Goal: Task Accomplishment & Management: Manage account settings

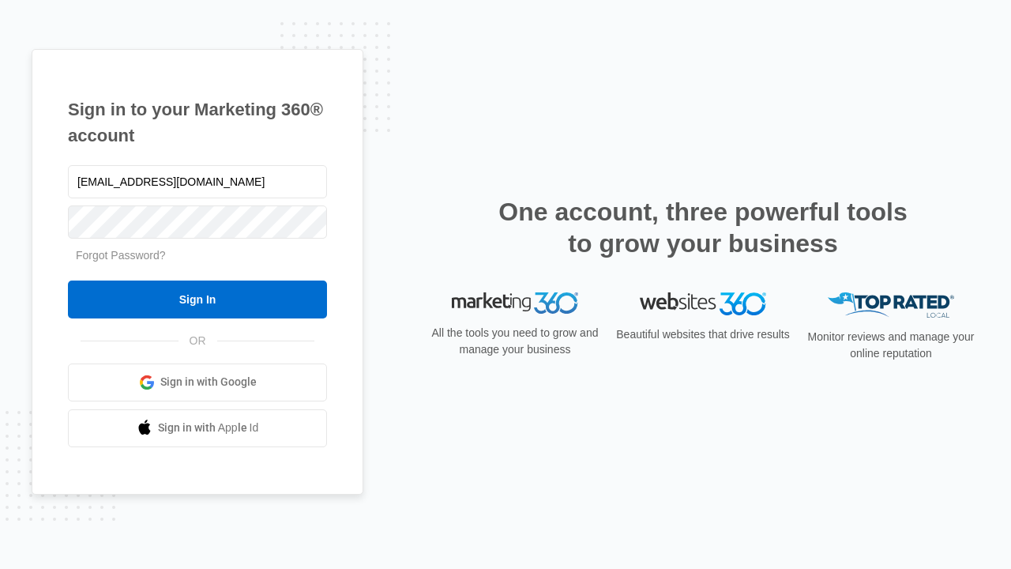
type input "[EMAIL_ADDRESS][DOMAIN_NAME]"
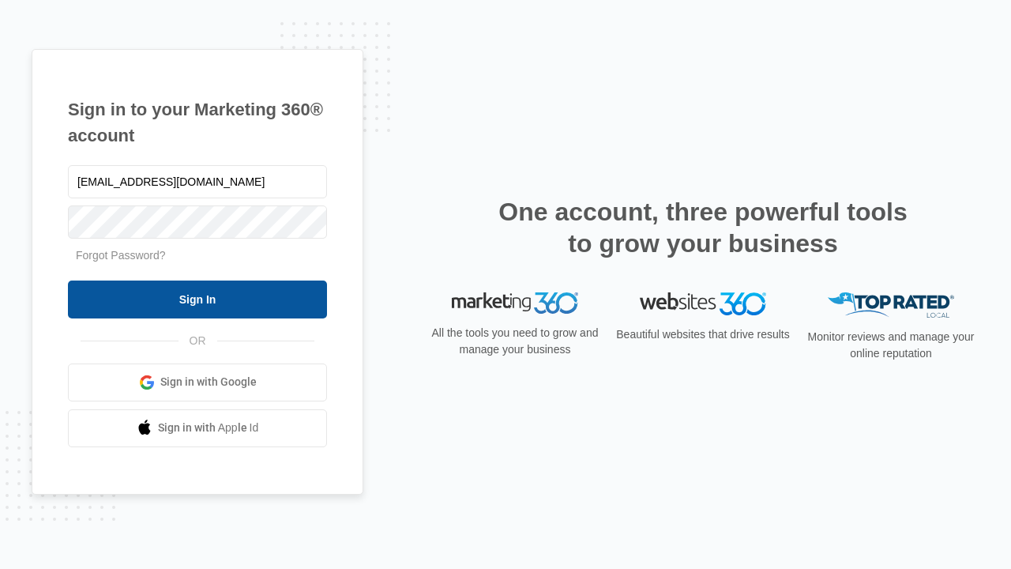
click at [197, 299] on input "Sign In" at bounding box center [197, 299] width 259 height 38
